Goal: Task Accomplishment & Management: Use online tool/utility

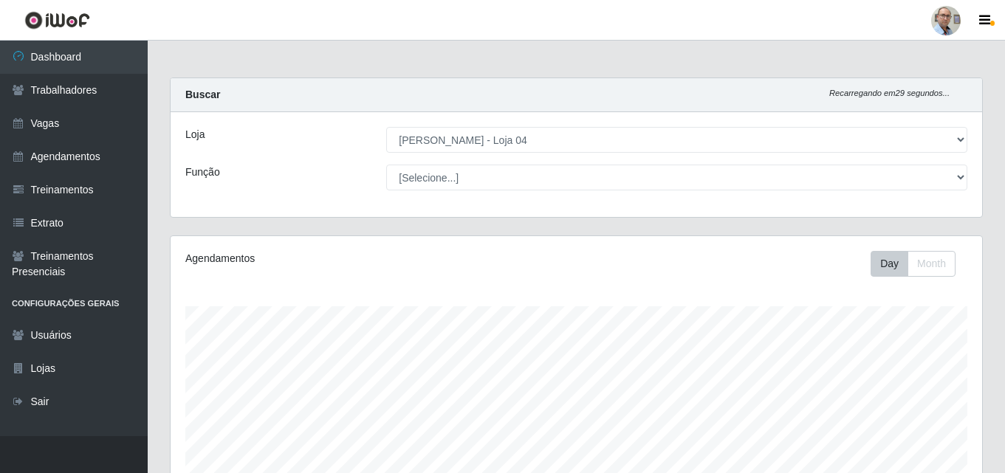
select select "251"
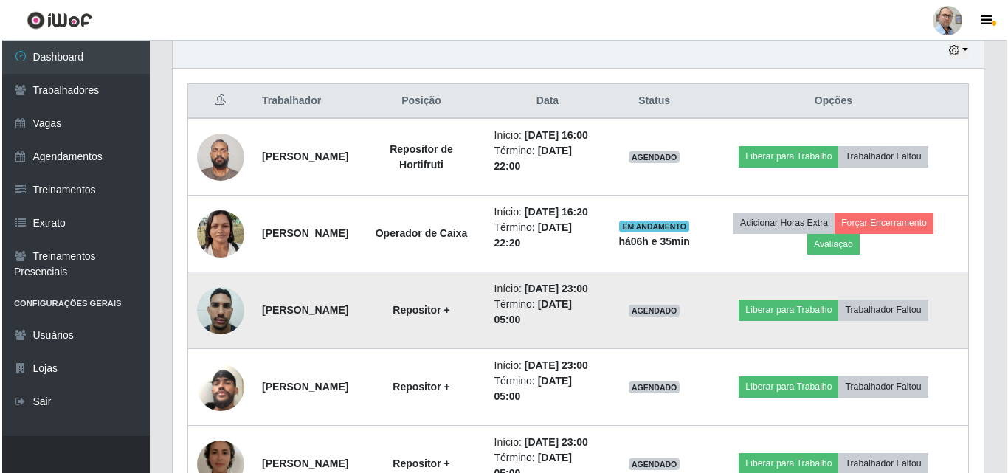
scroll to position [503, 0]
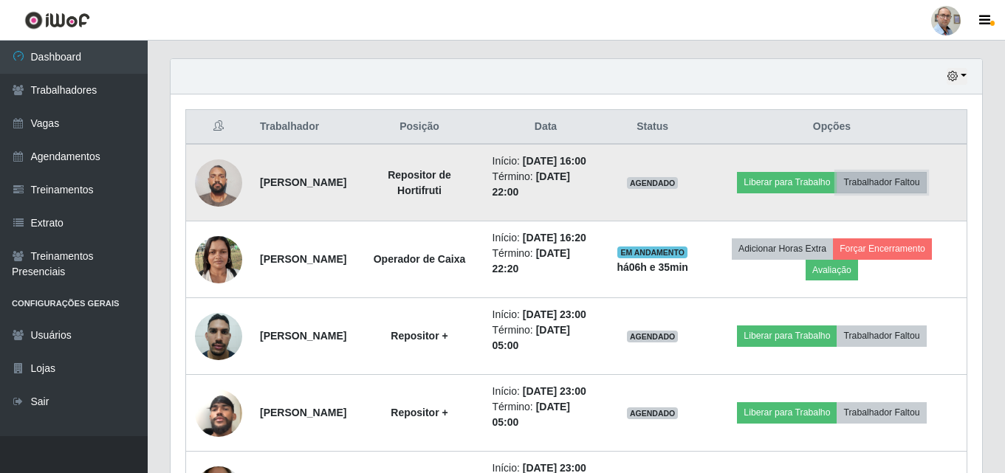
click at [921, 187] on button "Trabalhador Faltou" at bounding box center [880, 182] width 89 height 21
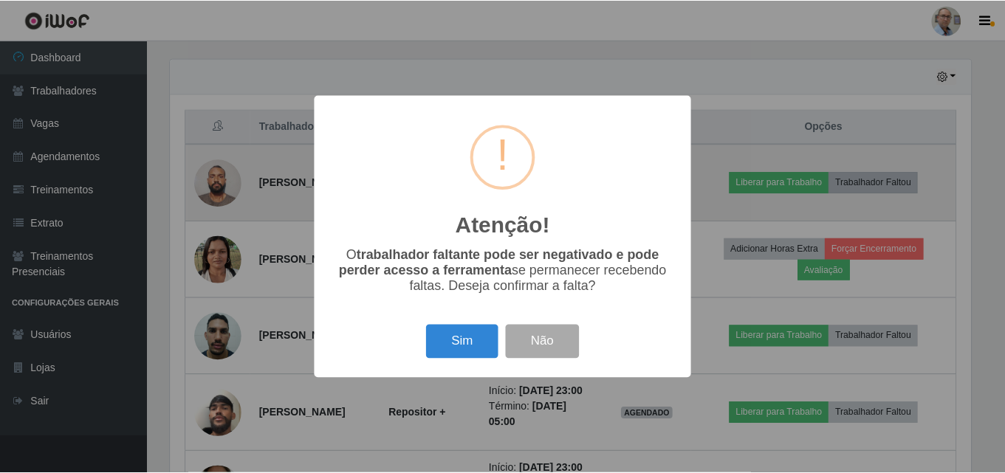
scroll to position [306, 804]
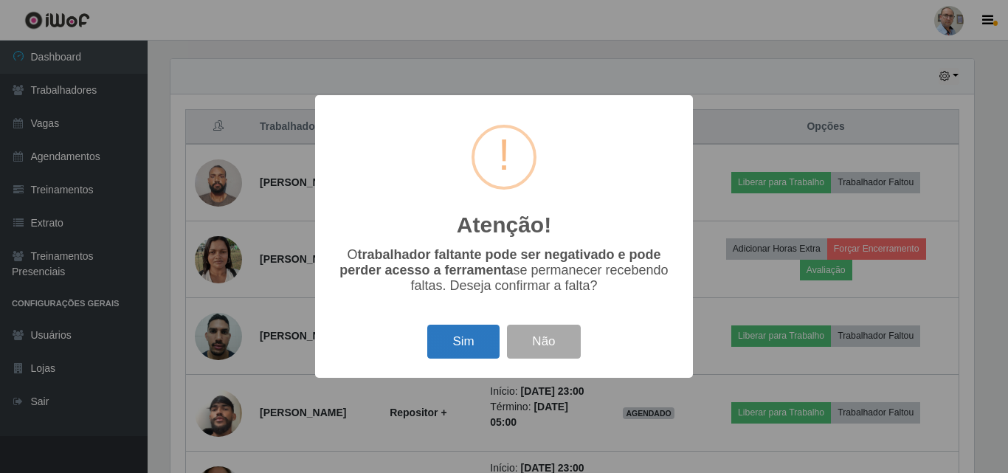
click at [457, 348] on button "Sim" at bounding box center [463, 342] width 72 height 35
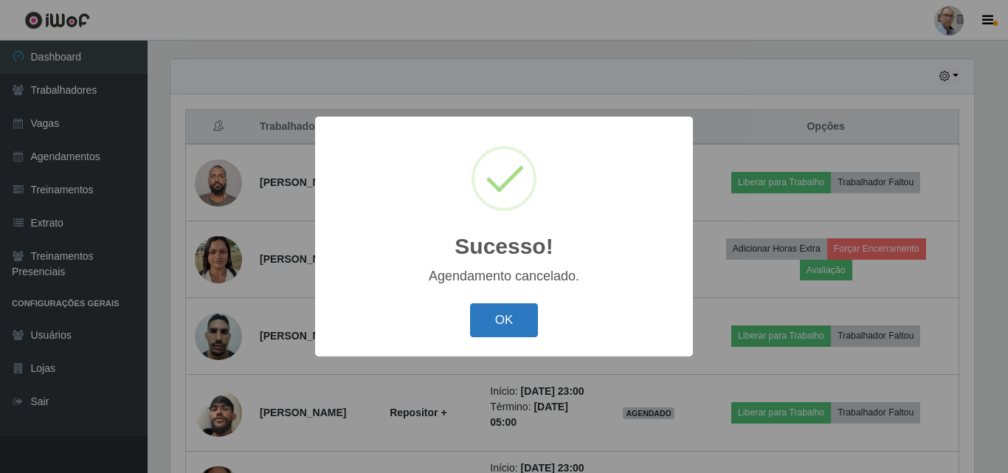
click at [499, 314] on button "OK" at bounding box center [504, 320] width 69 height 35
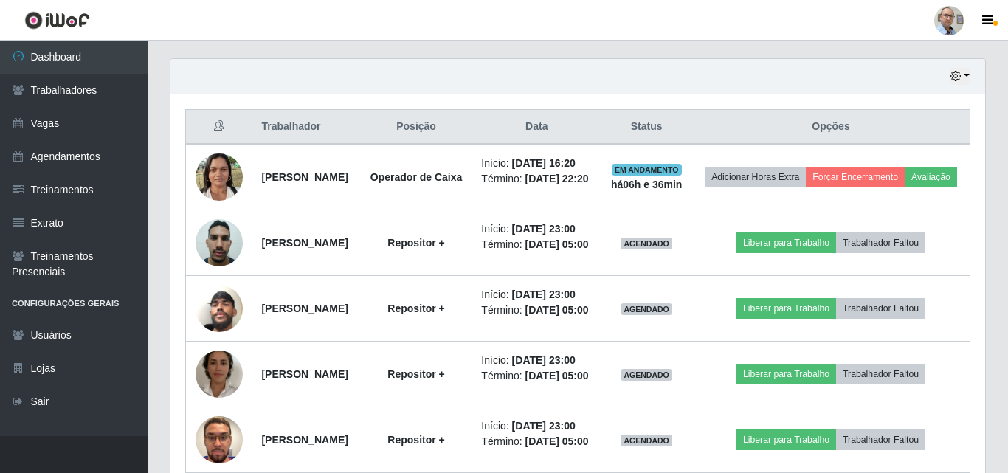
scroll to position [306, 811]
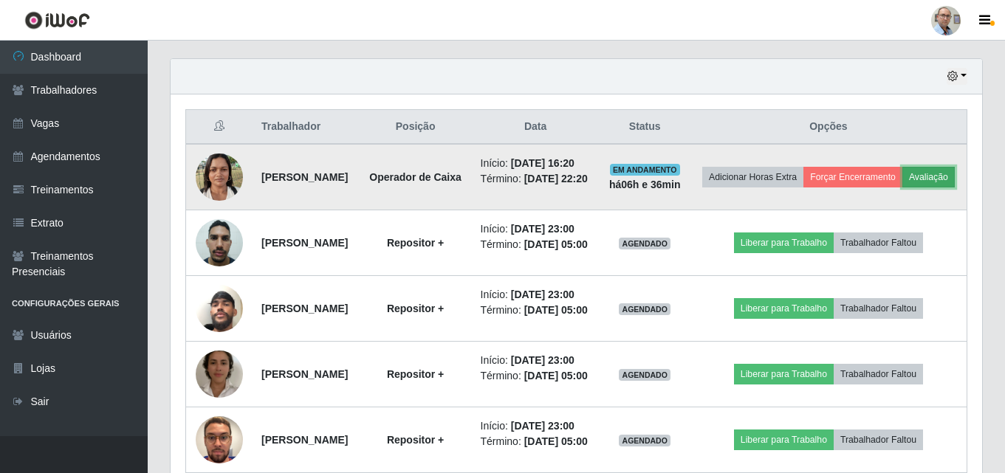
click at [902, 187] on button "Avaliação" at bounding box center [928, 177] width 52 height 21
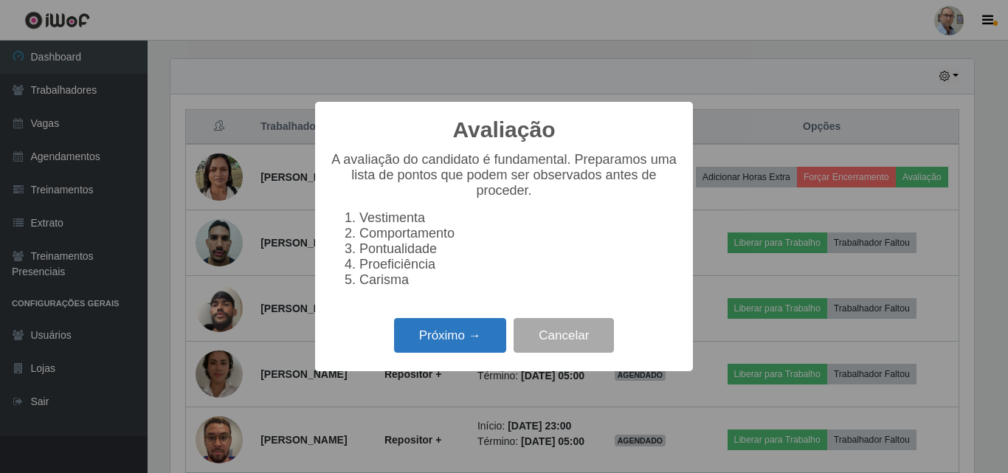
click at [434, 333] on button "Próximo →" at bounding box center [450, 335] width 112 height 35
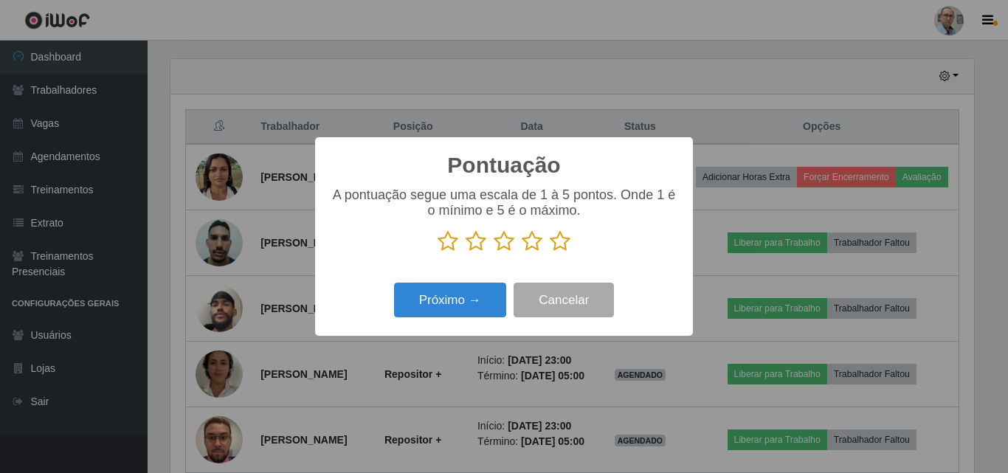
scroll to position [737760, 737263]
click at [556, 238] on icon at bounding box center [560, 241] width 21 height 22
click at [550, 252] on input "radio" at bounding box center [550, 252] width 0 height 0
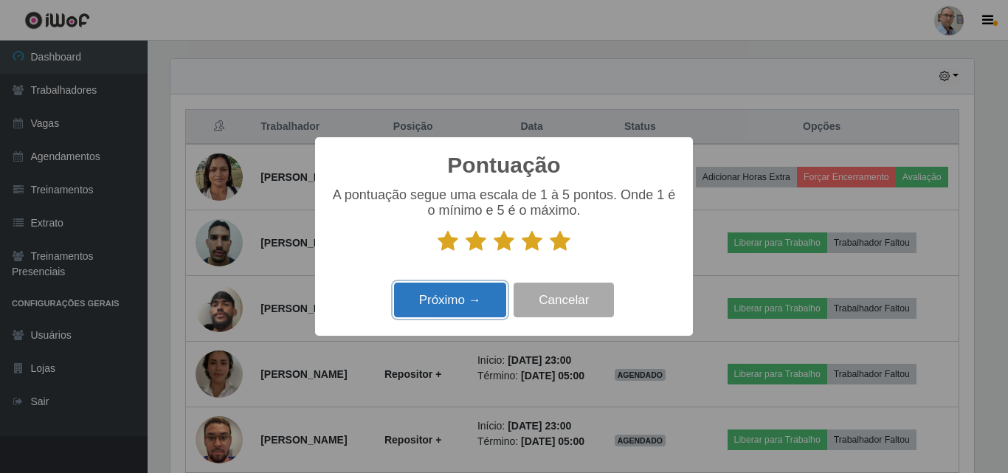
click at [458, 299] on button "Próximo →" at bounding box center [450, 300] width 112 height 35
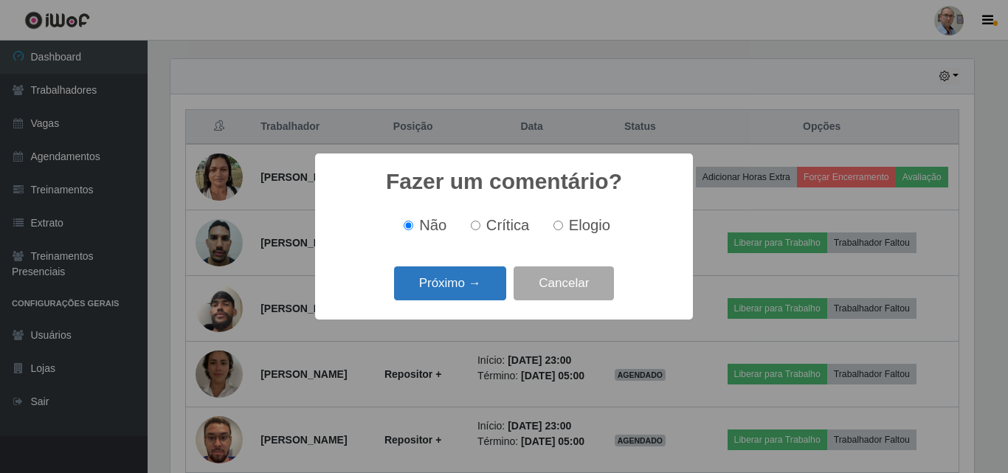
click at [448, 280] on button "Próximo →" at bounding box center [450, 283] width 112 height 35
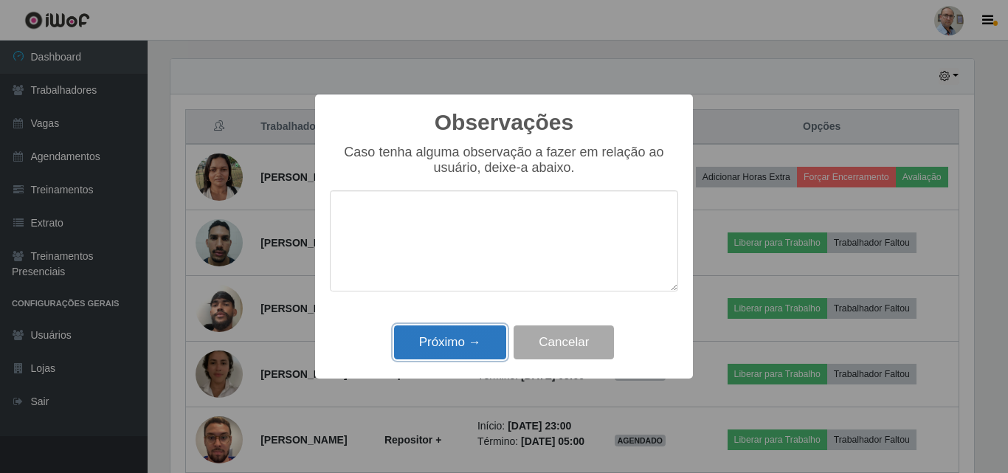
click at [436, 356] on button "Próximo →" at bounding box center [450, 342] width 112 height 35
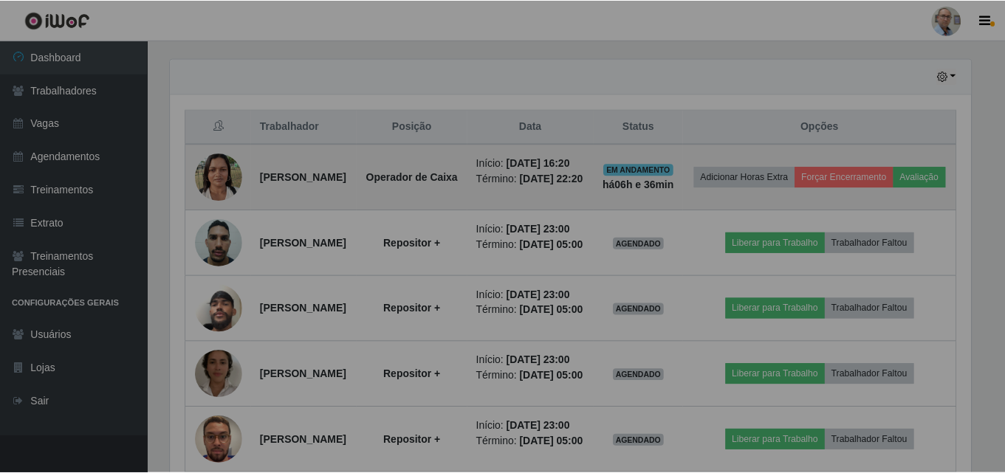
scroll to position [306, 811]
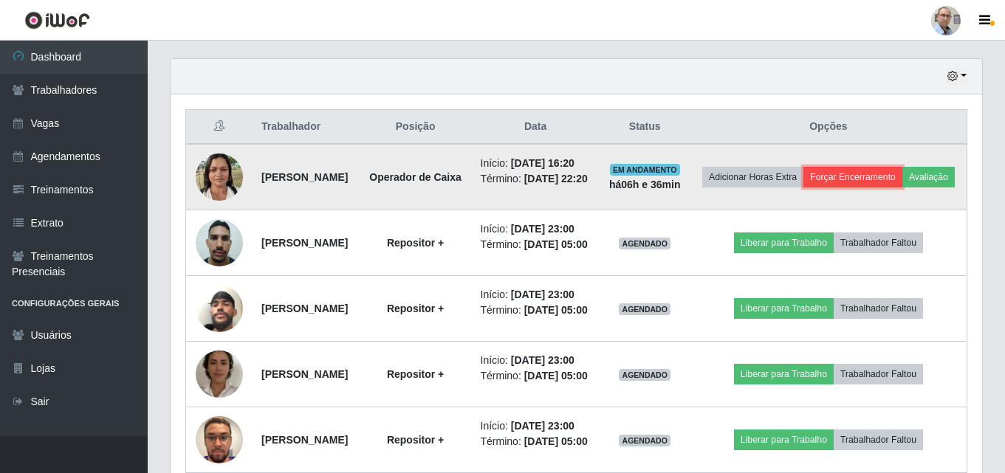
click at [887, 176] on button "Forçar Encerramento" at bounding box center [852, 177] width 99 height 21
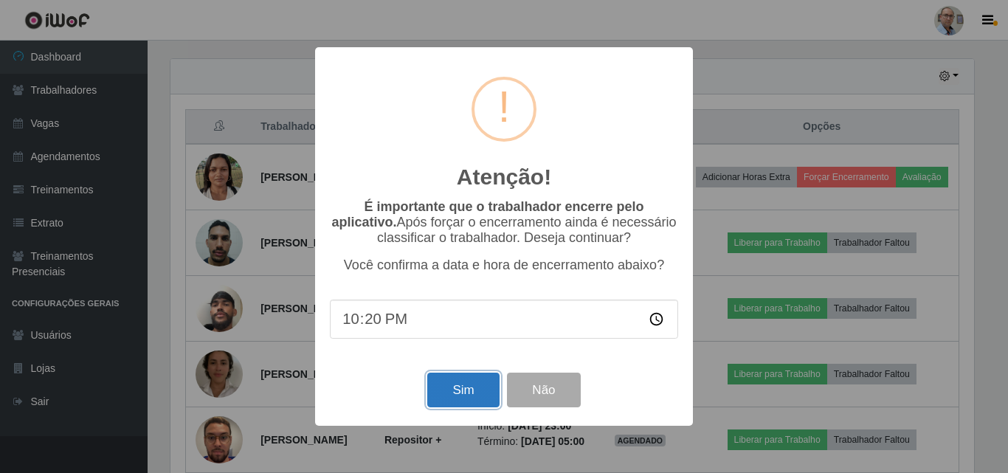
click at [458, 389] on button "Sim" at bounding box center [463, 390] width 72 height 35
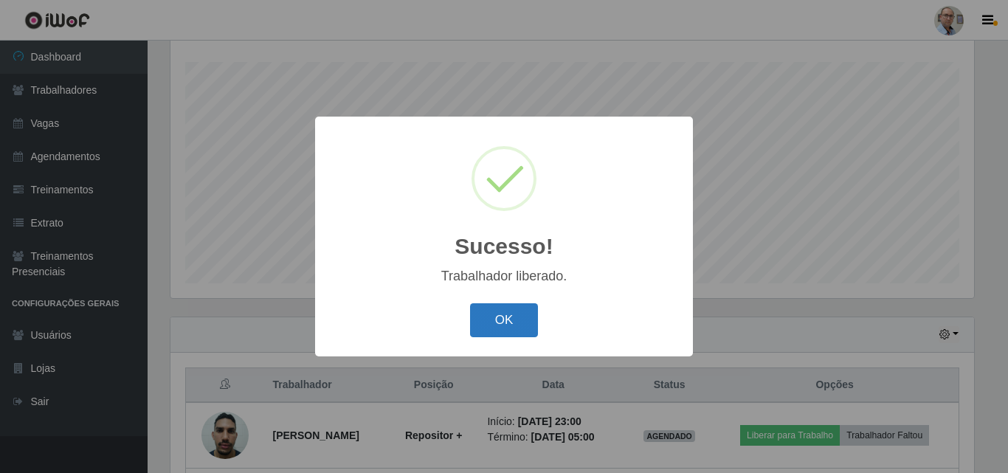
click at [497, 315] on button "OK" at bounding box center [504, 320] width 69 height 35
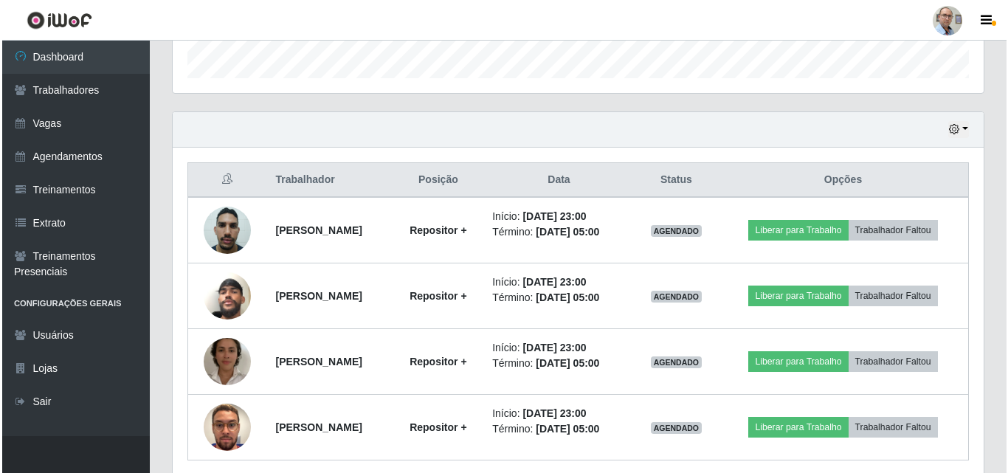
scroll to position [507, 0]
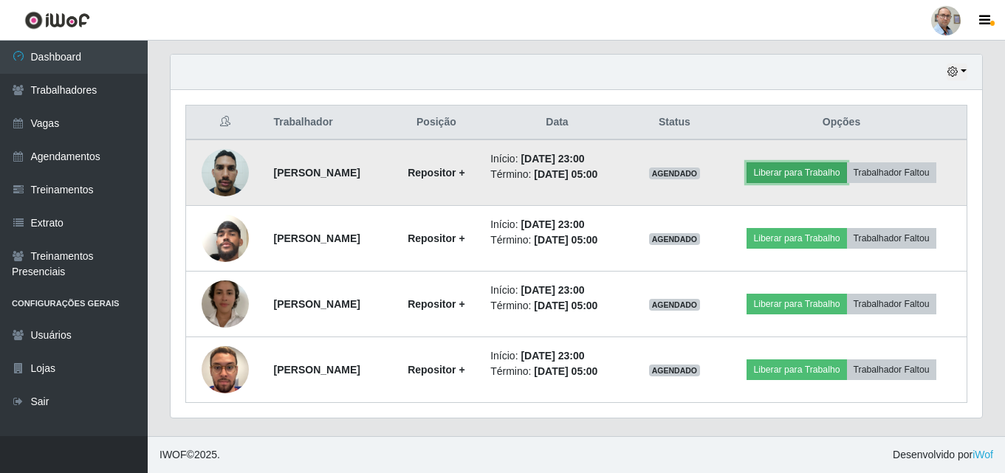
click at [808, 173] on button "Liberar para Trabalho" at bounding box center [796, 172] width 100 height 21
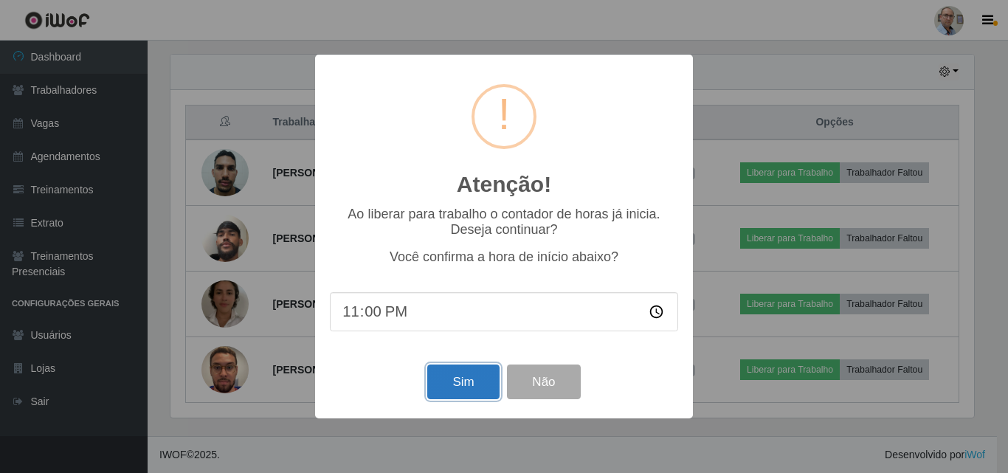
click at [455, 381] on button "Sim" at bounding box center [463, 382] width 72 height 35
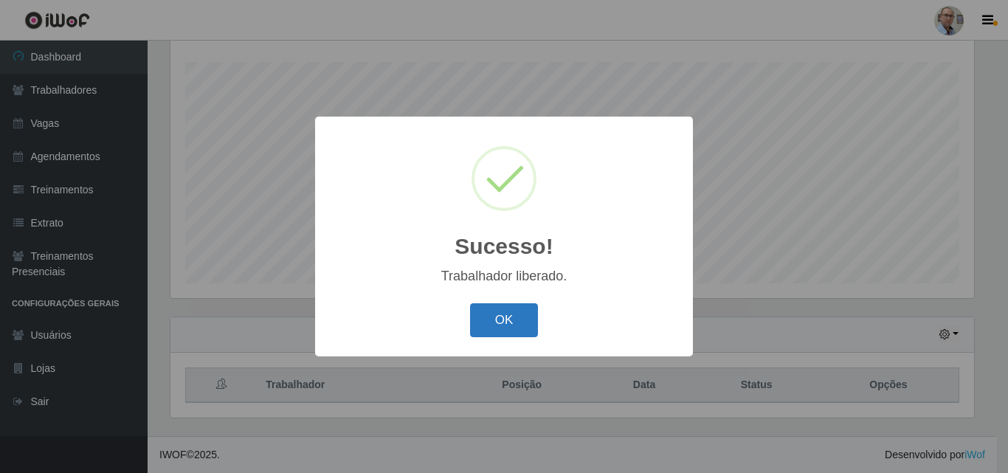
click at [489, 308] on button "OK" at bounding box center [504, 320] width 69 height 35
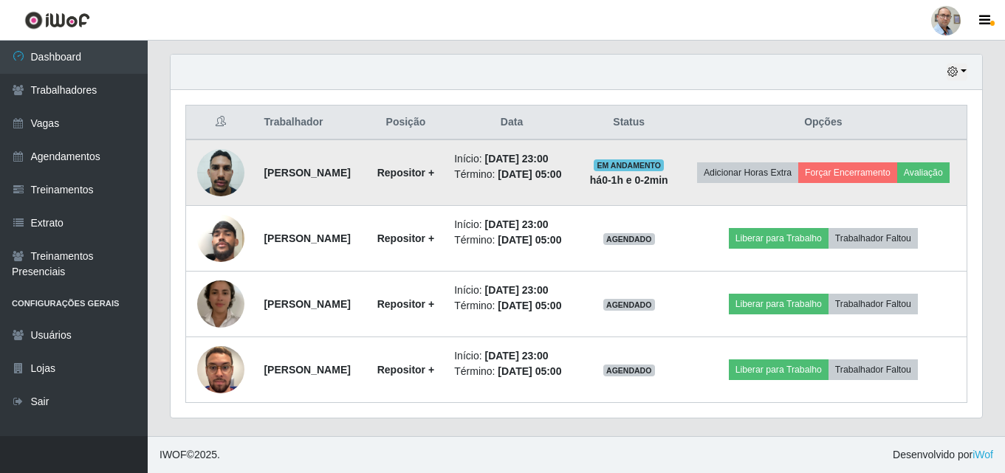
scroll to position [551, 0]
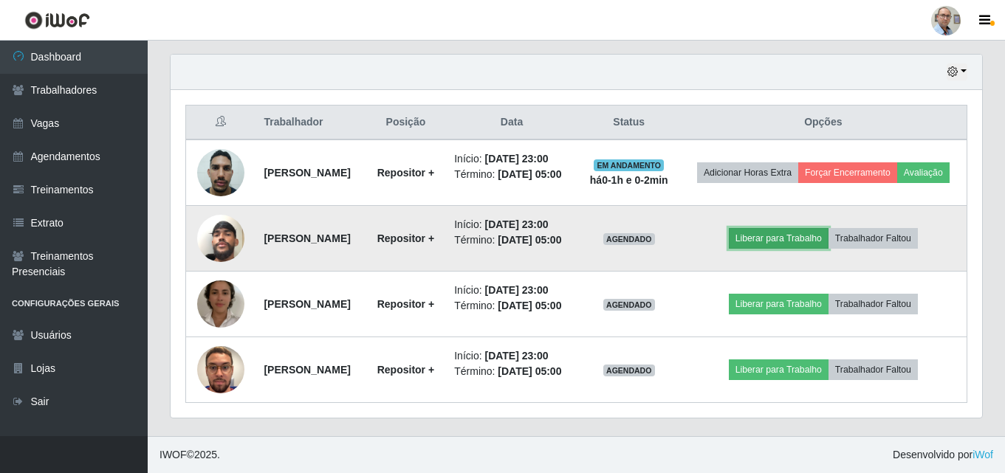
click at [785, 228] on button "Liberar para Trabalho" at bounding box center [778, 238] width 100 height 21
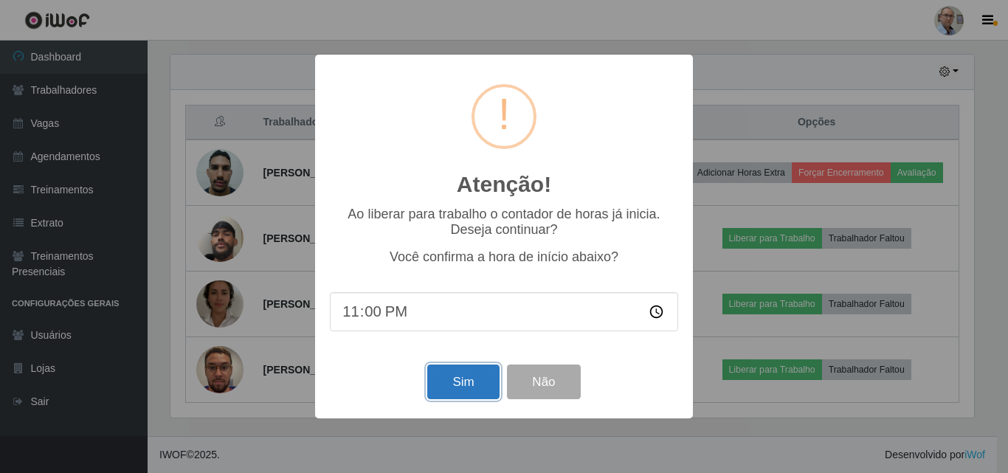
click at [452, 378] on button "Sim" at bounding box center [463, 382] width 72 height 35
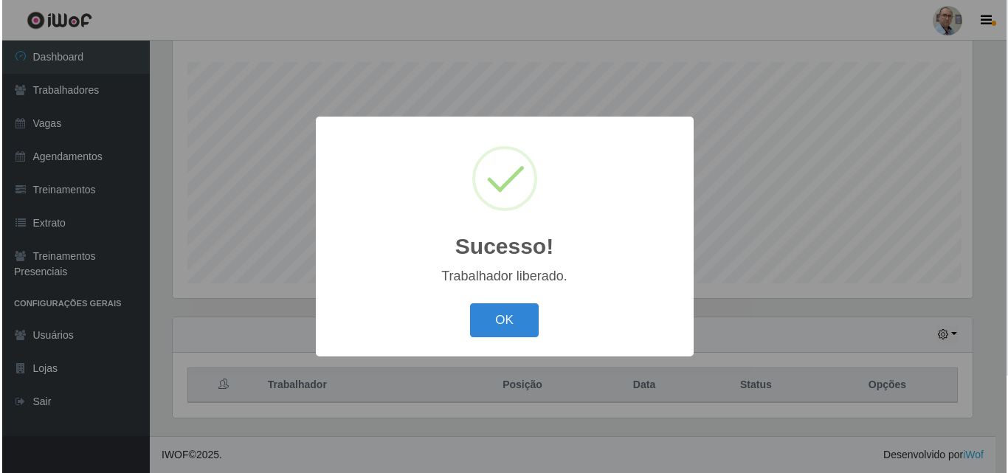
scroll to position [0, 0]
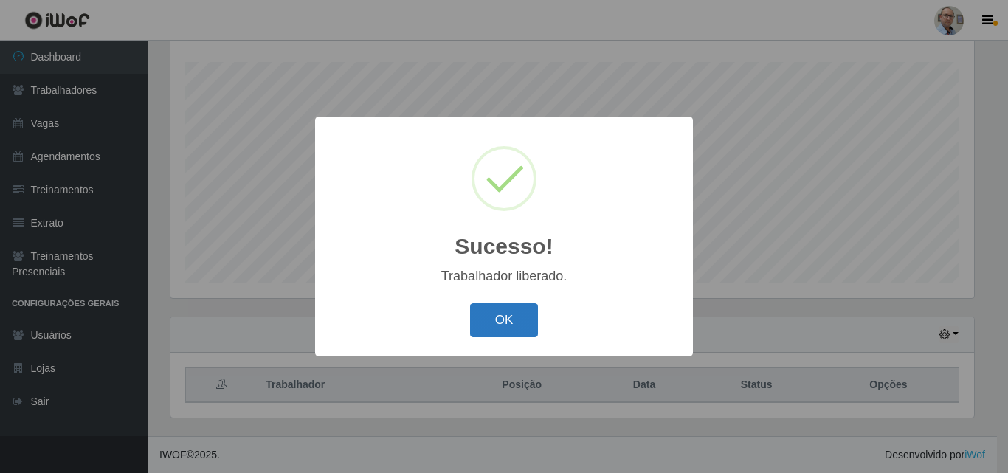
click at [487, 322] on button "OK" at bounding box center [504, 320] width 69 height 35
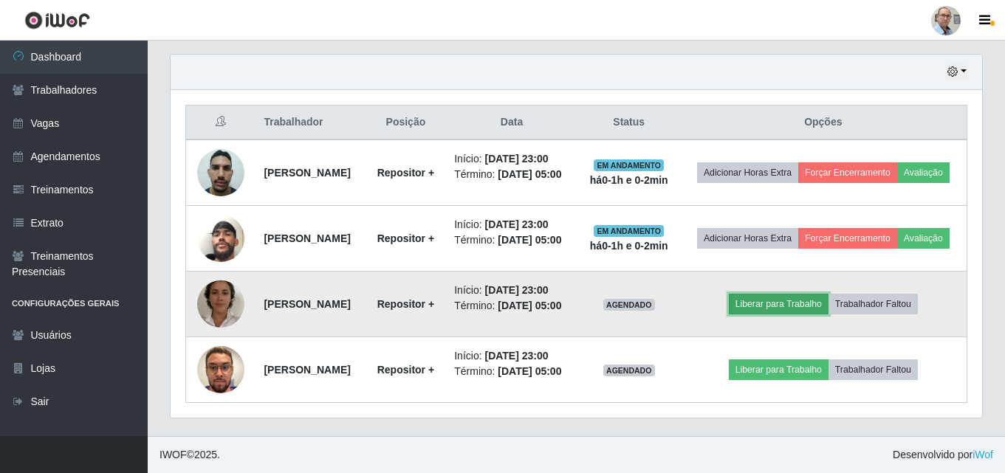
click at [773, 294] on button "Liberar para Trabalho" at bounding box center [778, 304] width 100 height 21
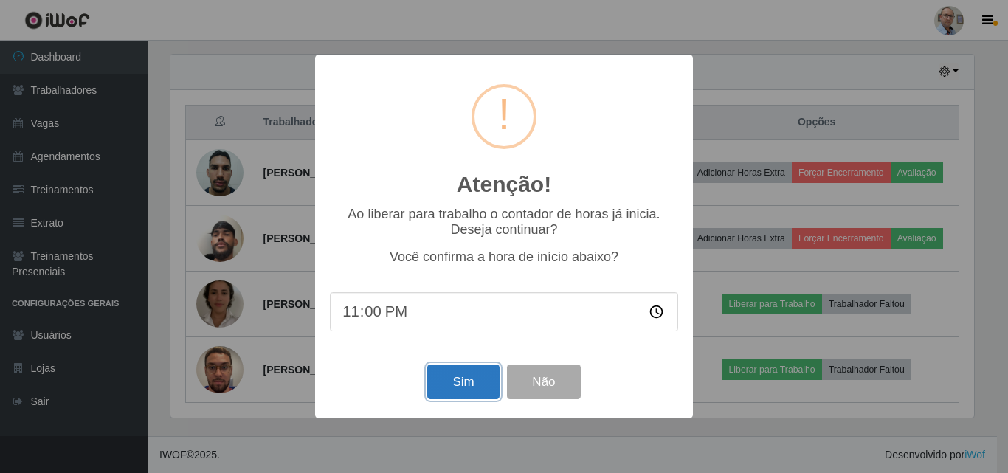
click at [441, 378] on button "Sim" at bounding box center [463, 382] width 72 height 35
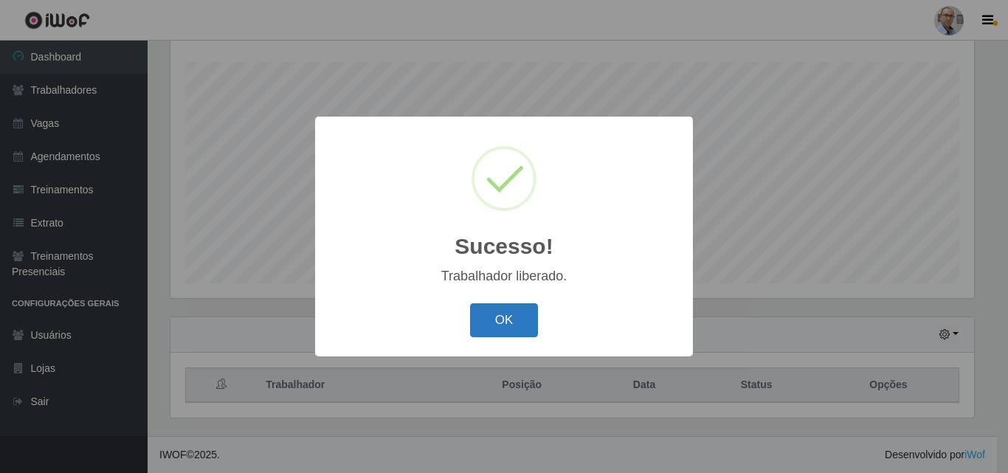
click at [498, 318] on button "OK" at bounding box center [504, 320] width 69 height 35
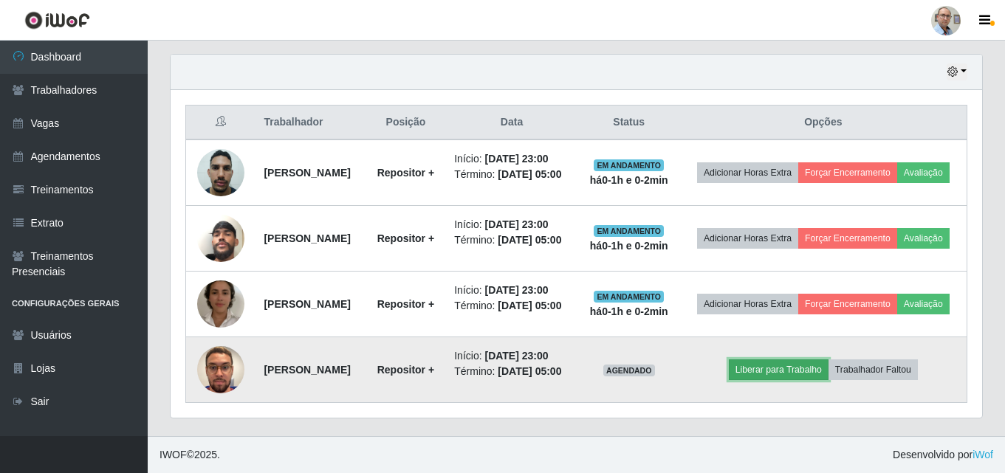
click at [786, 380] on button "Liberar para Trabalho" at bounding box center [778, 369] width 100 height 21
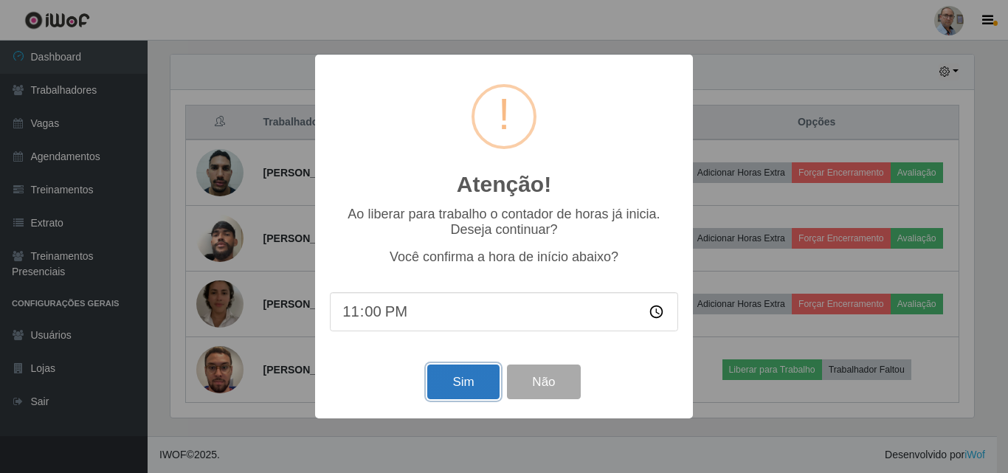
click at [465, 382] on button "Sim" at bounding box center [463, 382] width 72 height 35
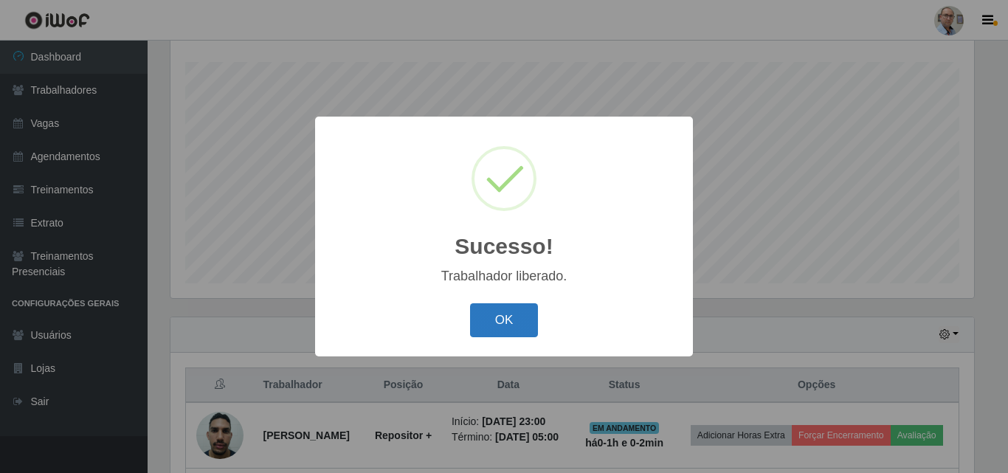
click at [495, 323] on button "OK" at bounding box center [504, 320] width 69 height 35
